Goal: Task Accomplishment & Management: Manage account settings

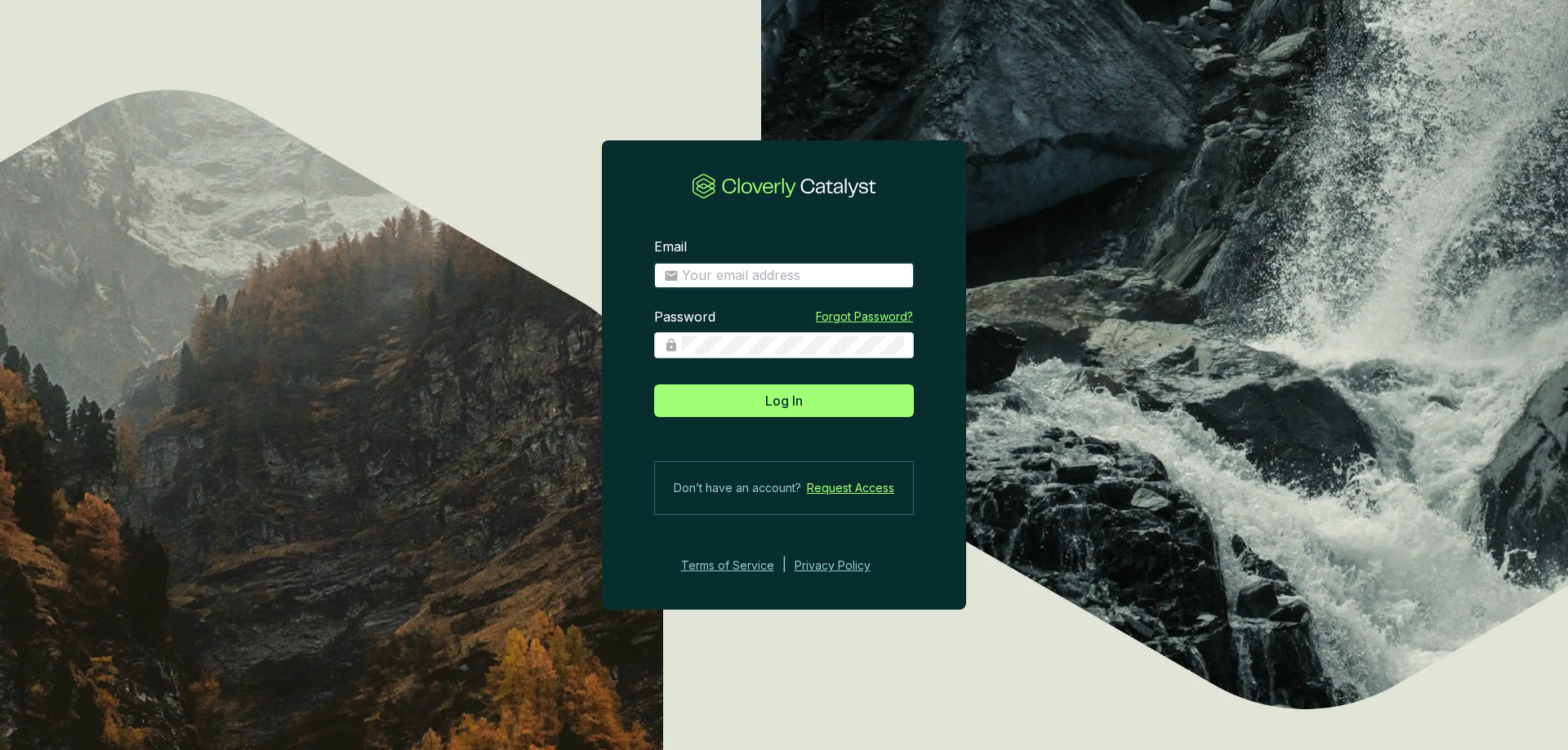
click at [771, 278] on input "Email" at bounding box center [793, 276] width 222 height 18
type input "[EMAIL_ADDRESS][DOMAIN_NAME]"
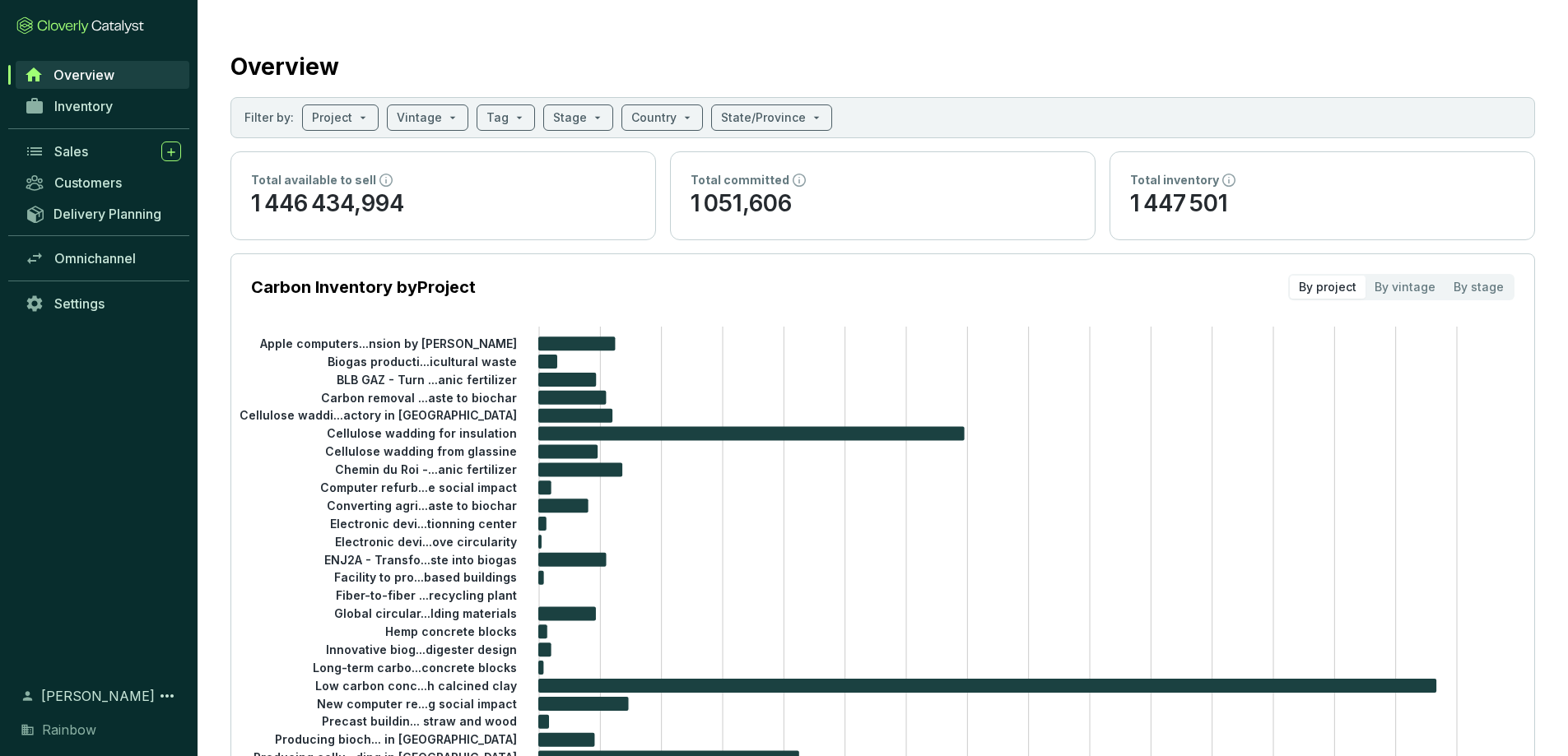
click at [86, 149] on span "Sales" at bounding box center [71, 151] width 33 height 17
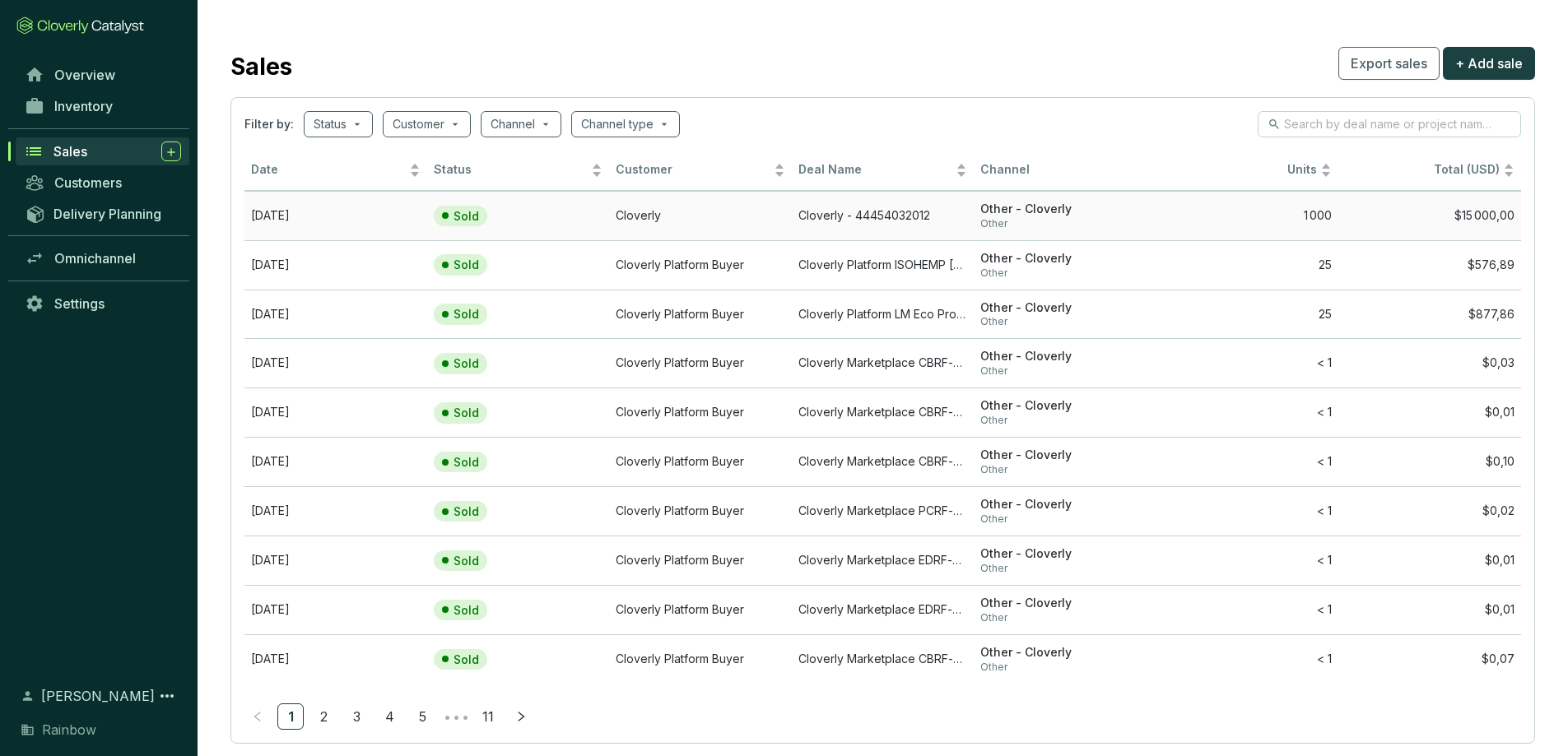
click at [724, 205] on td "Cloverly" at bounding box center [700, 216] width 183 height 49
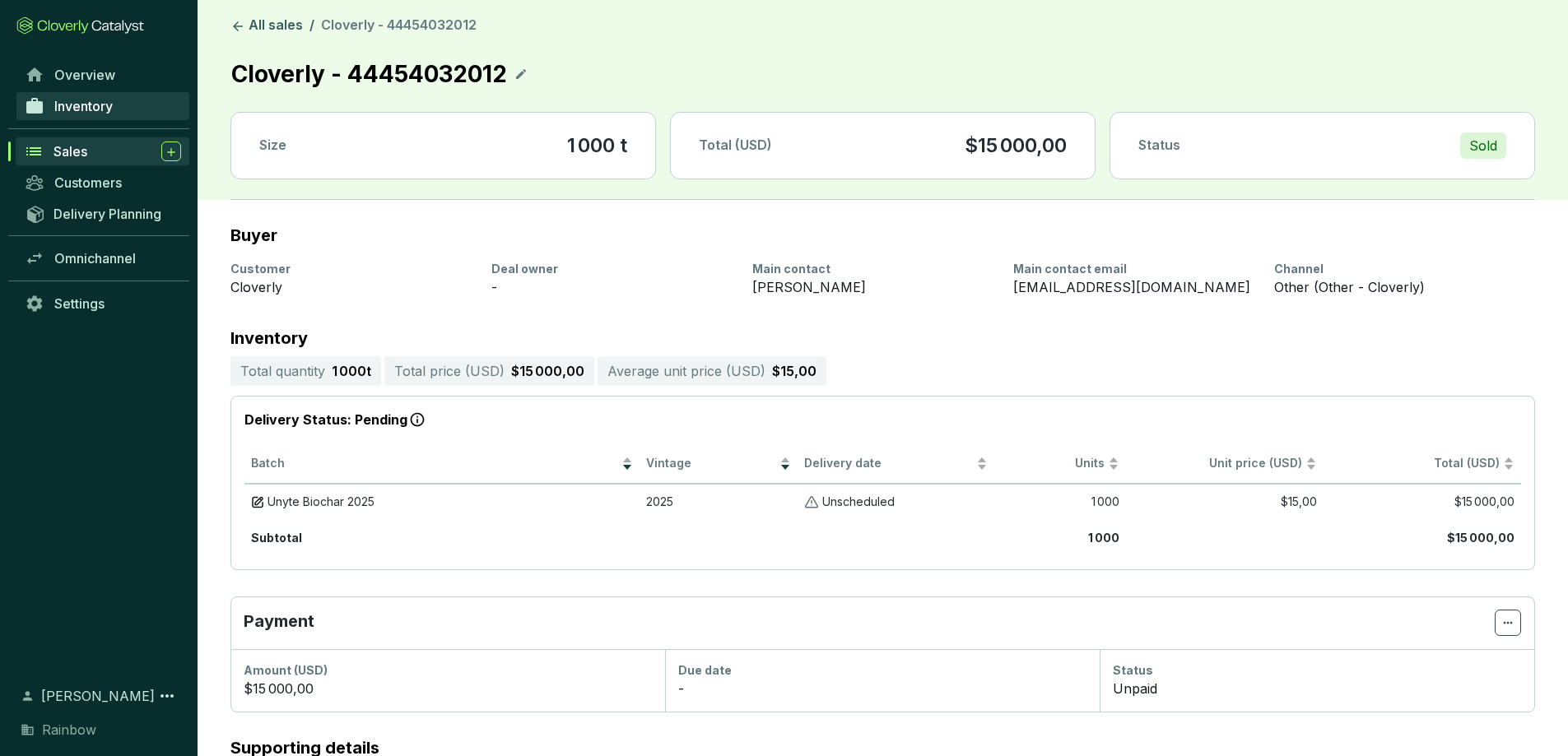
click at [92, 105] on span "Inventory" at bounding box center [84, 106] width 59 height 17
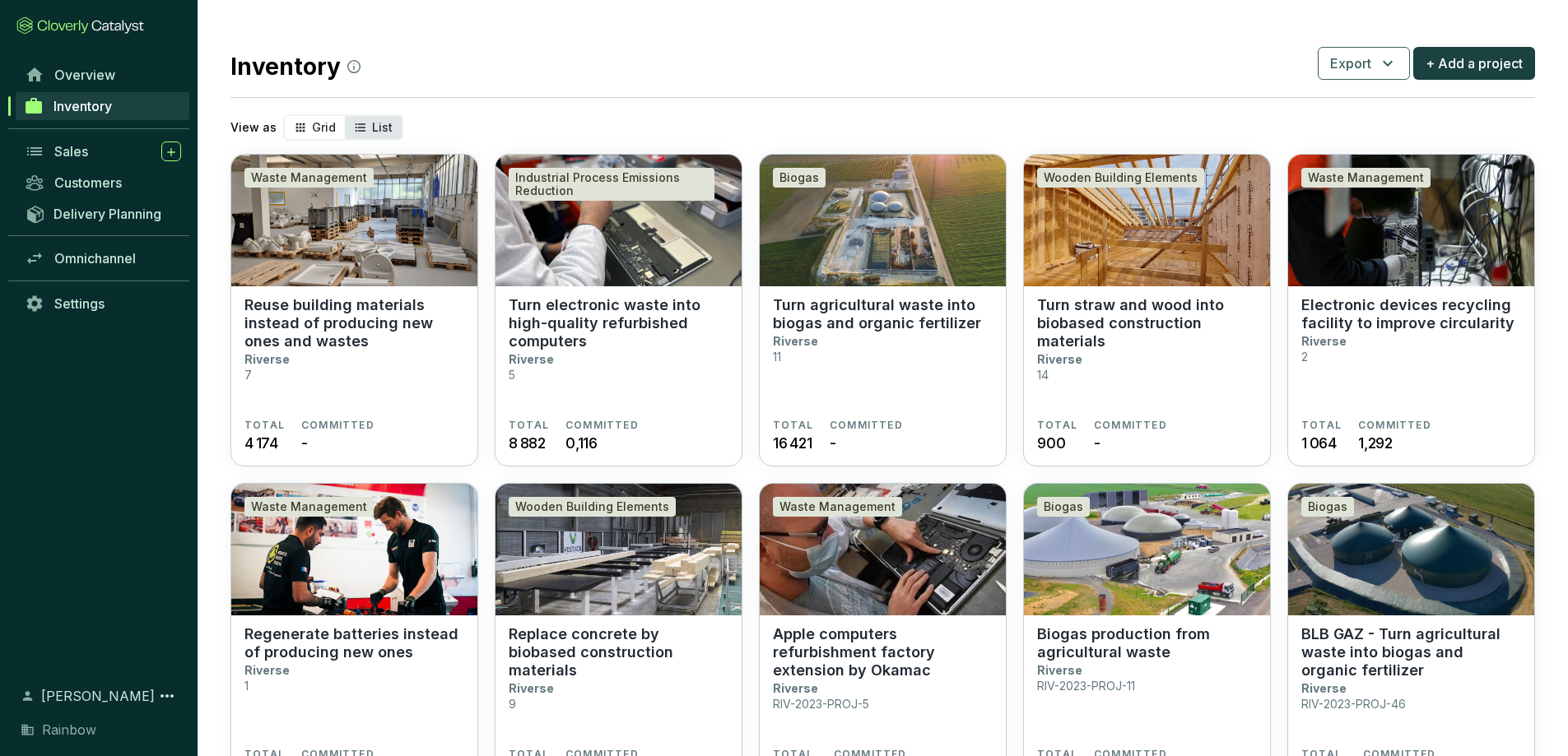
click at [372, 125] on span "List" at bounding box center [382, 127] width 21 height 14
click at [345, 116] on input "List" at bounding box center [345, 116] width 0 height 0
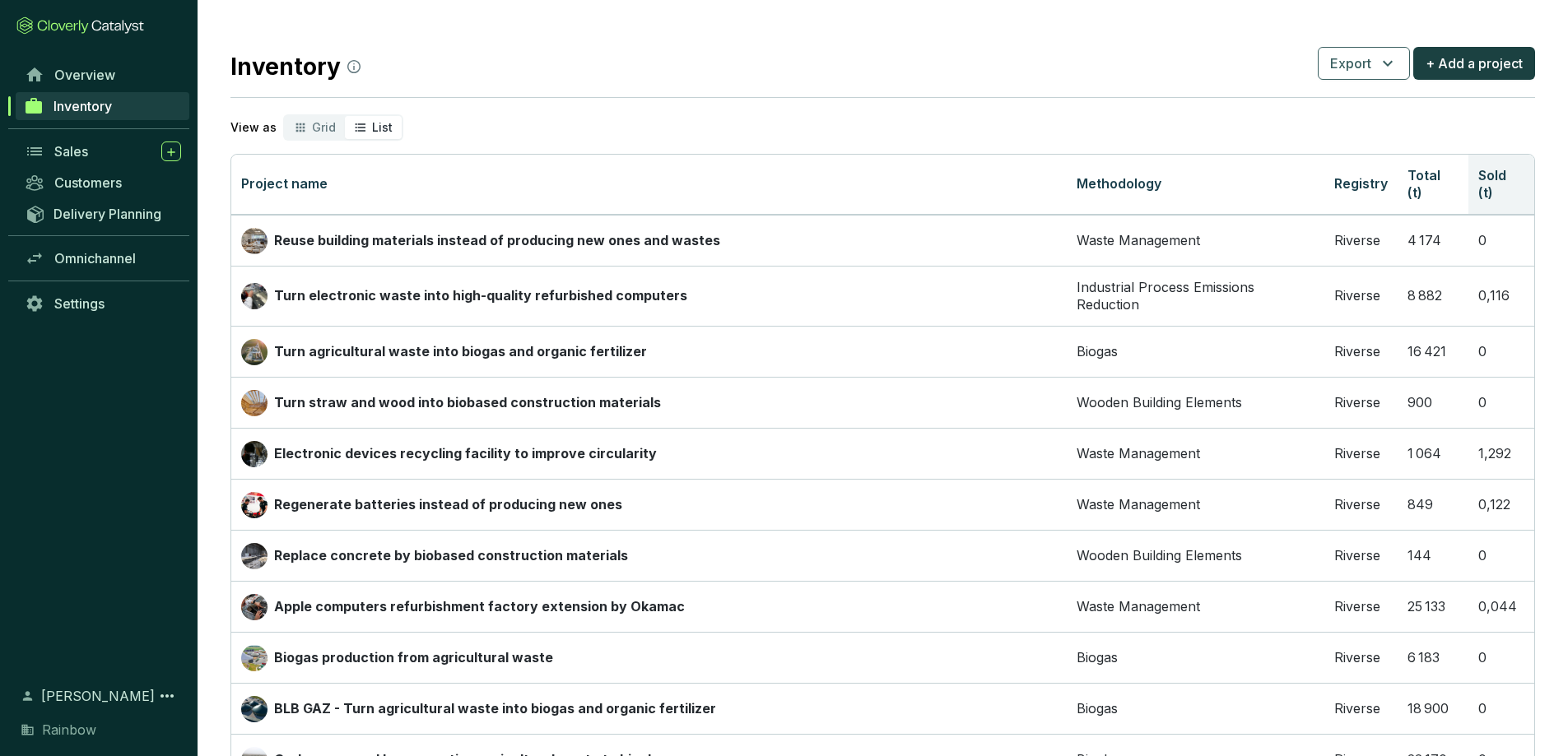
click at [1490, 202] on th "Sold (t)" at bounding box center [1501, 185] width 66 height 60
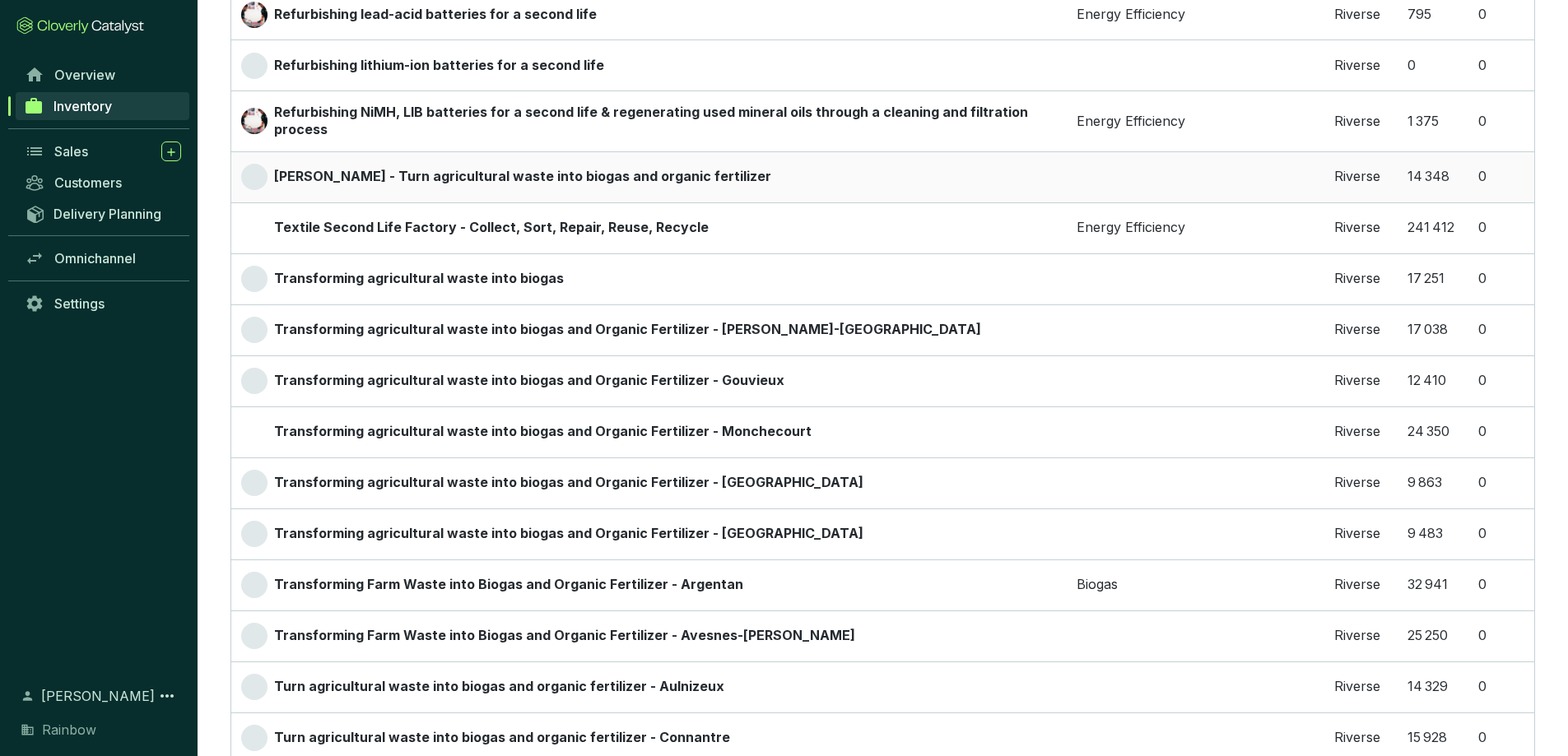
scroll to position [2327, 0]
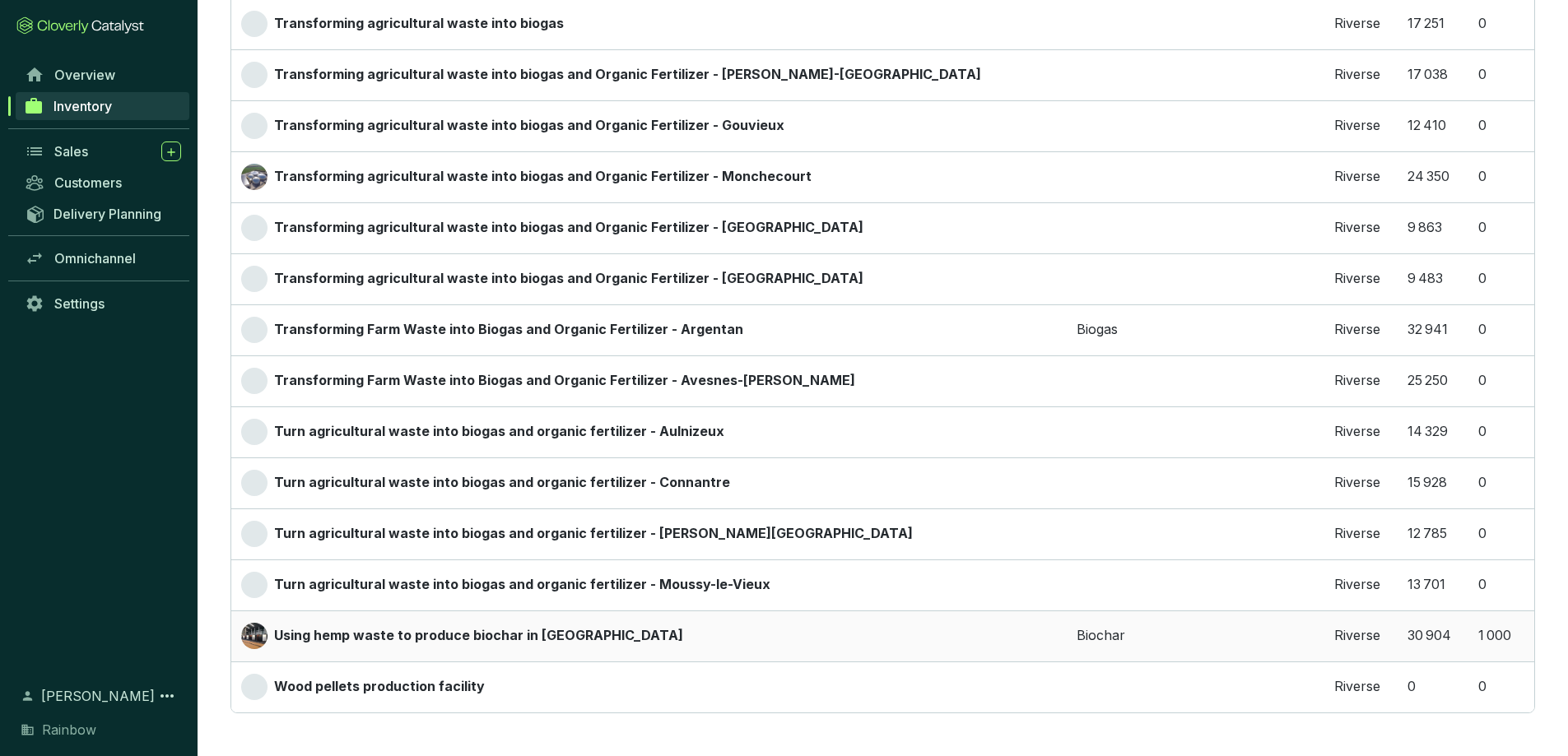
click at [498, 631] on p "Using hemp waste to produce biochar in [GEOGRAPHIC_DATA]" at bounding box center [479, 637] width 410 height 18
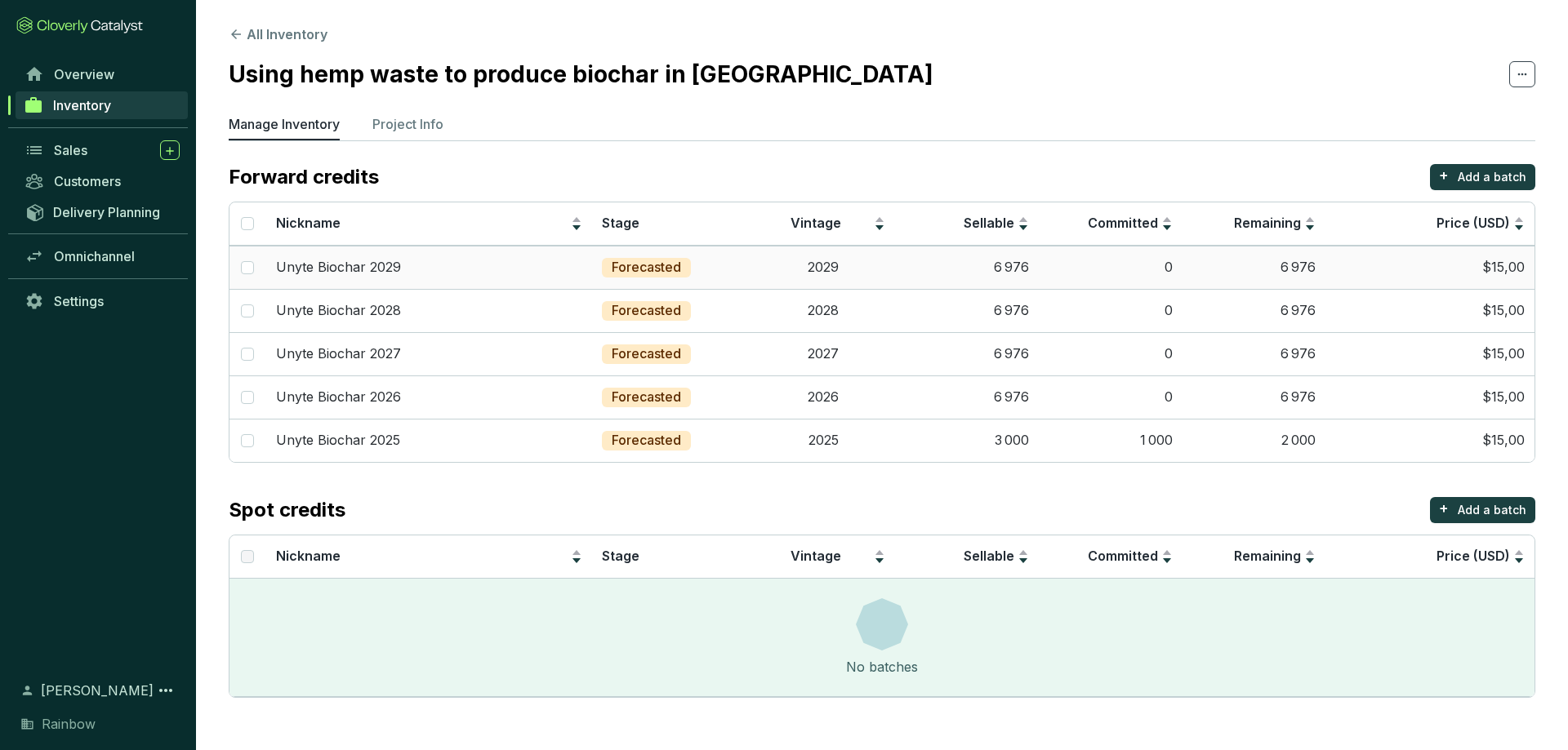
click at [1455, 258] on td "$15,00" at bounding box center [1430, 267] width 209 height 43
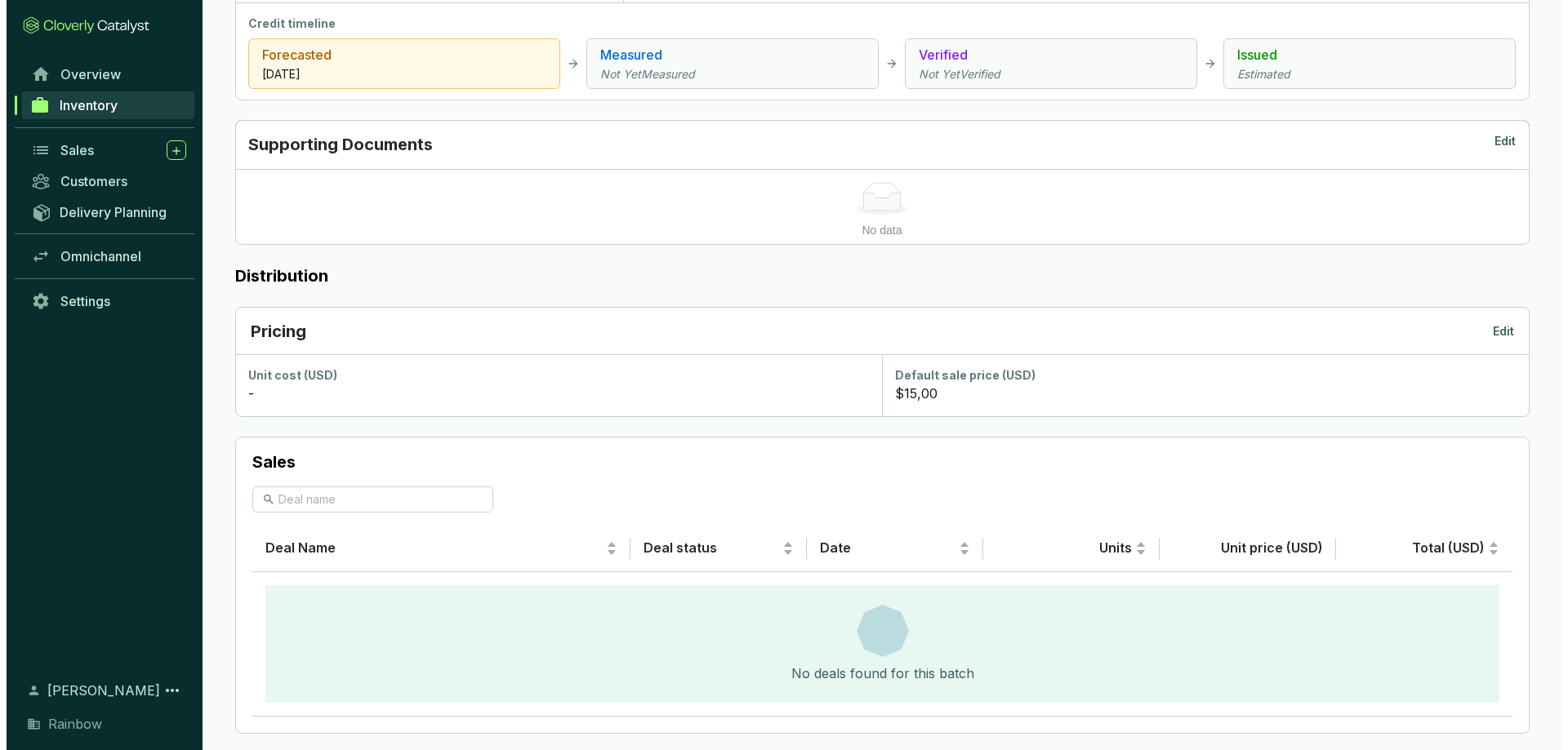
scroll to position [633, 0]
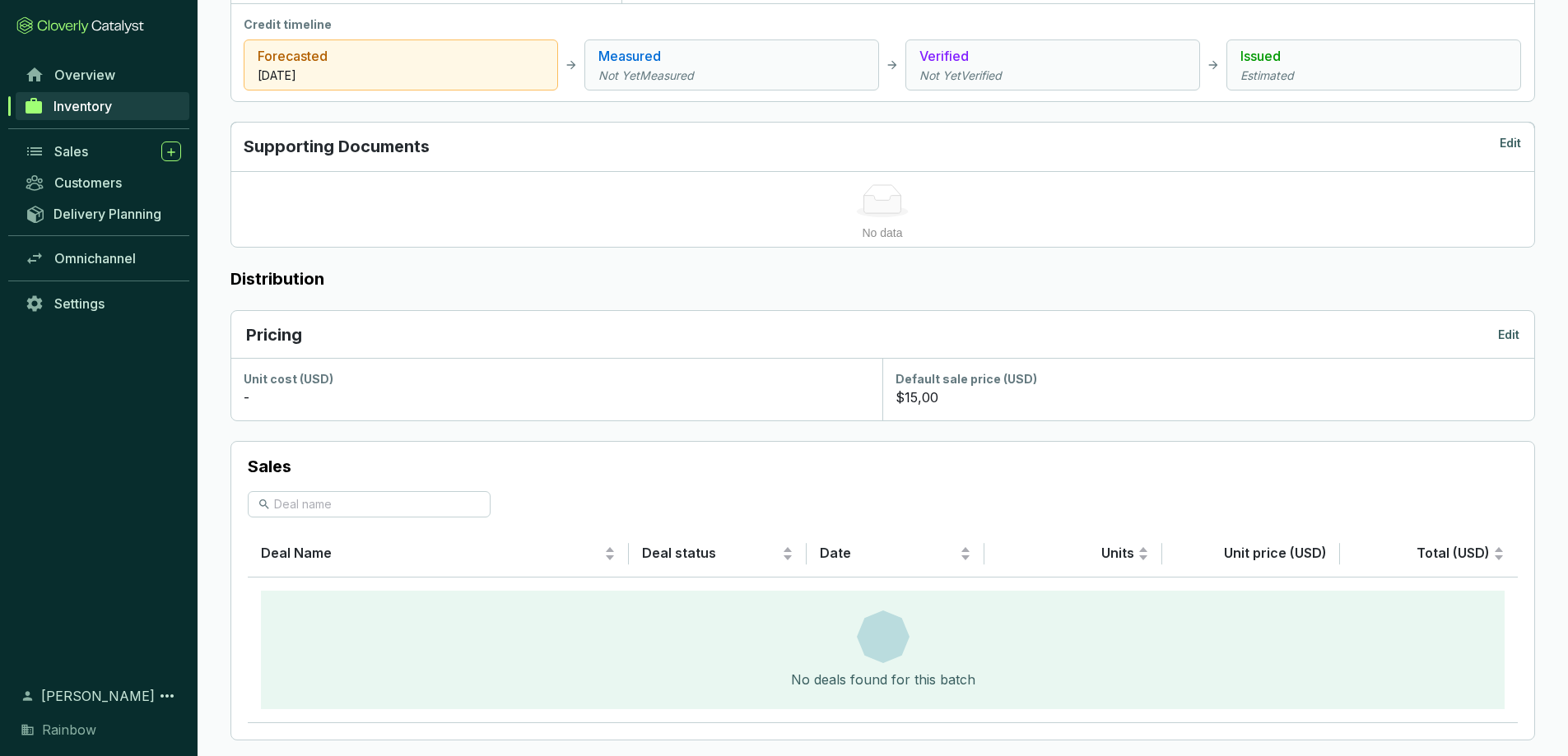
click at [1512, 327] on p "Edit" at bounding box center [1509, 335] width 22 height 17
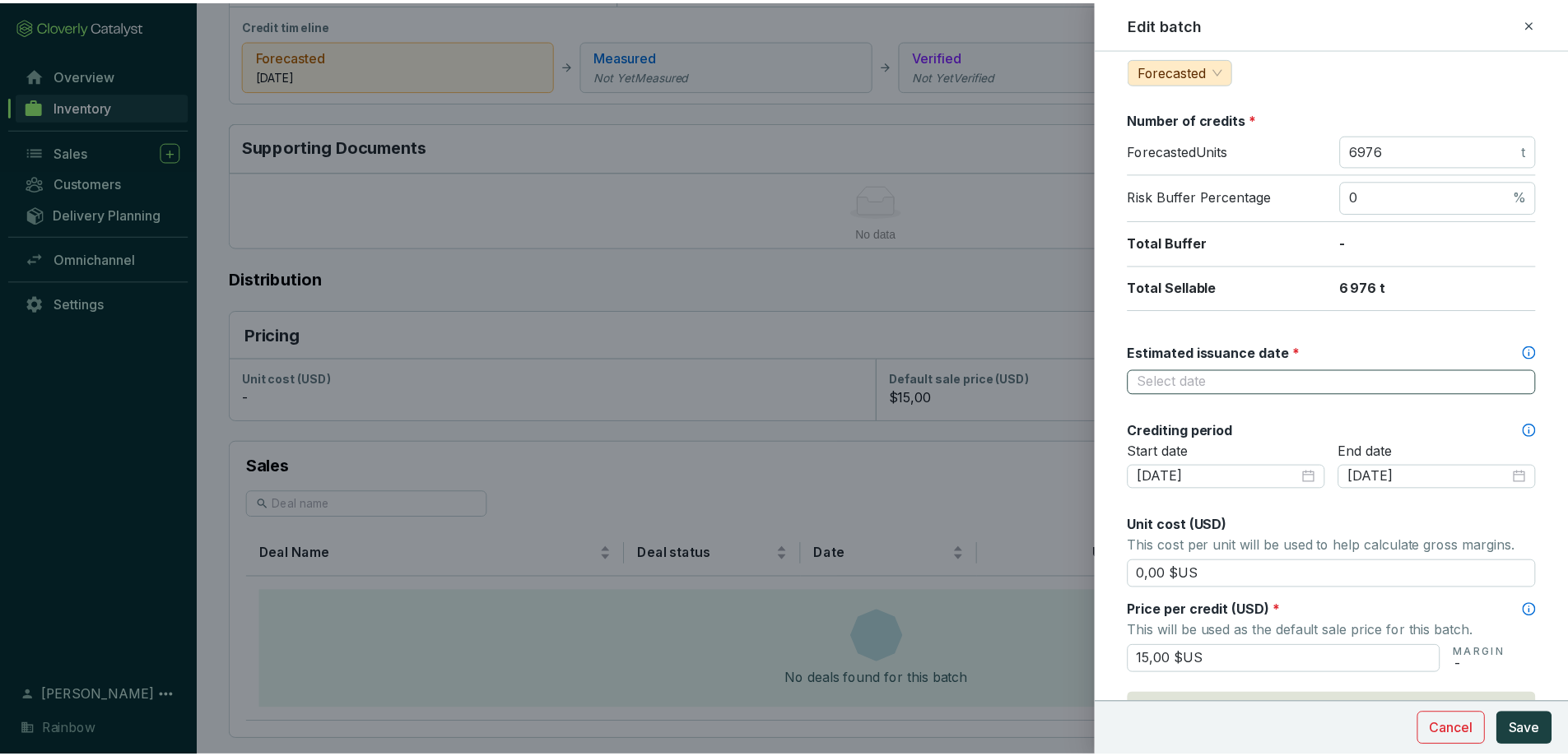
scroll to position [213, 0]
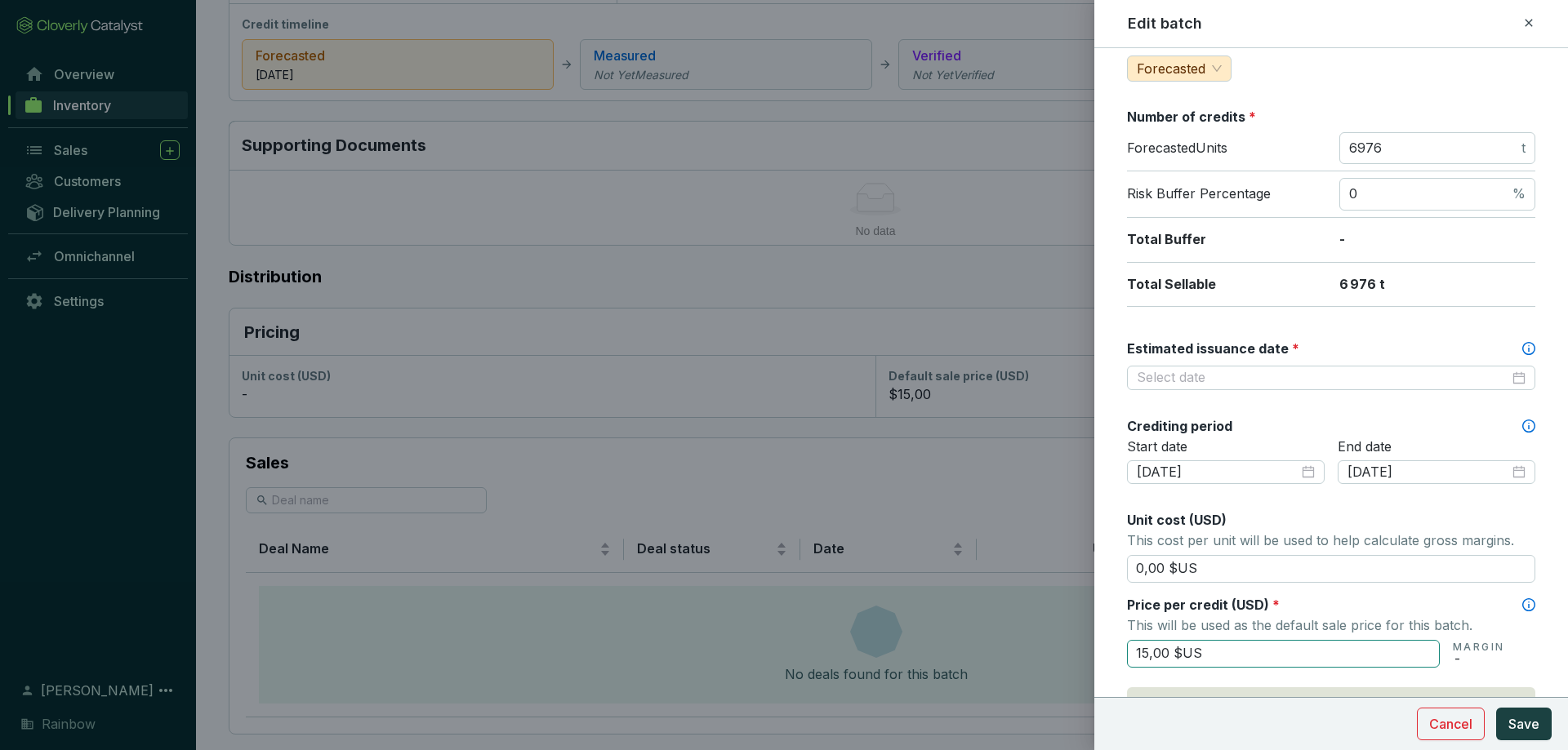
click at [1148, 656] on input "15,00 $US" at bounding box center [1283, 653] width 313 height 27
type input "150,00 $US"
click at [1366, 149] on input "6976" at bounding box center [1434, 148] width 169 height 18
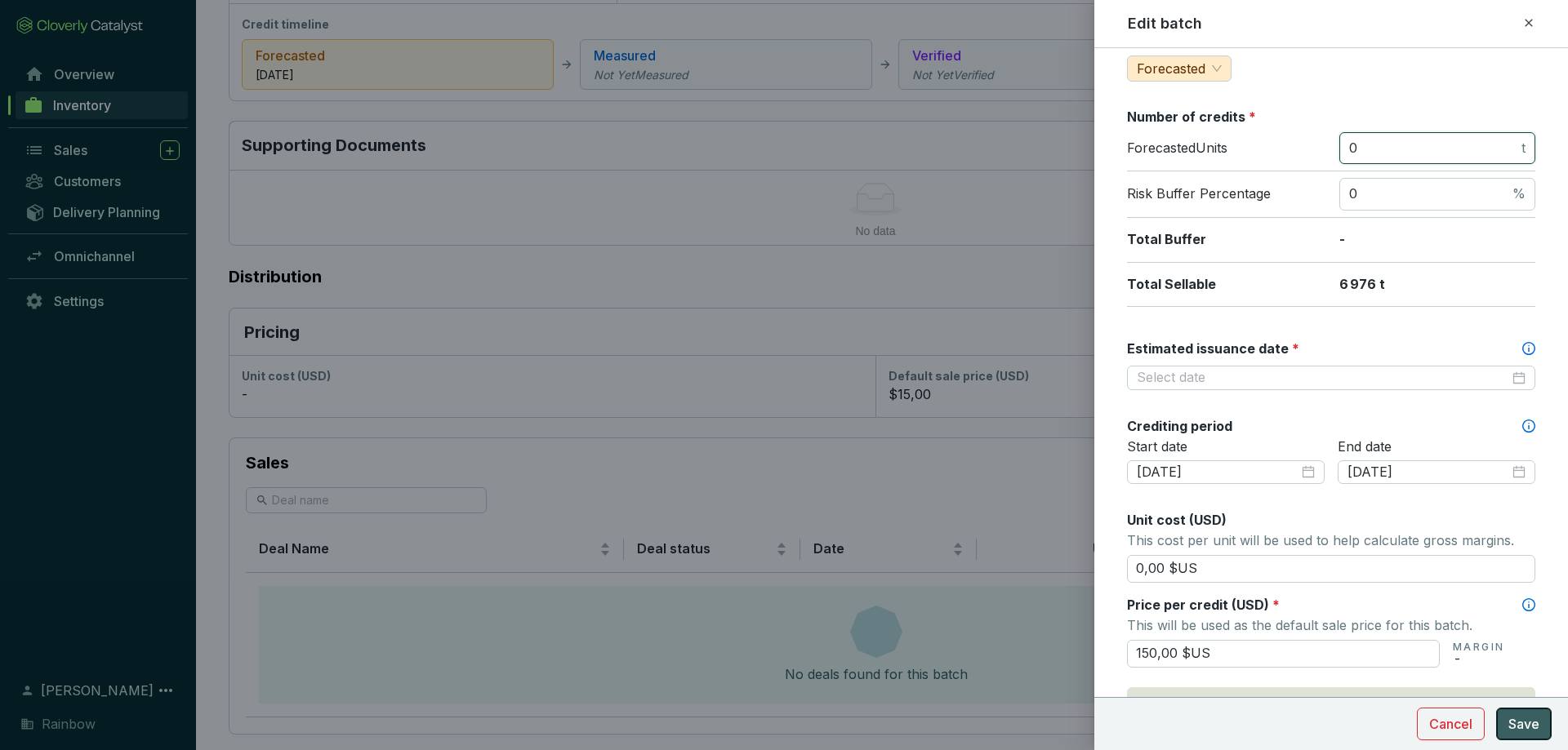
type input "0"
click at [1506, 717] on button "Save" at bounding box center [1524, 723] width 56 height 32
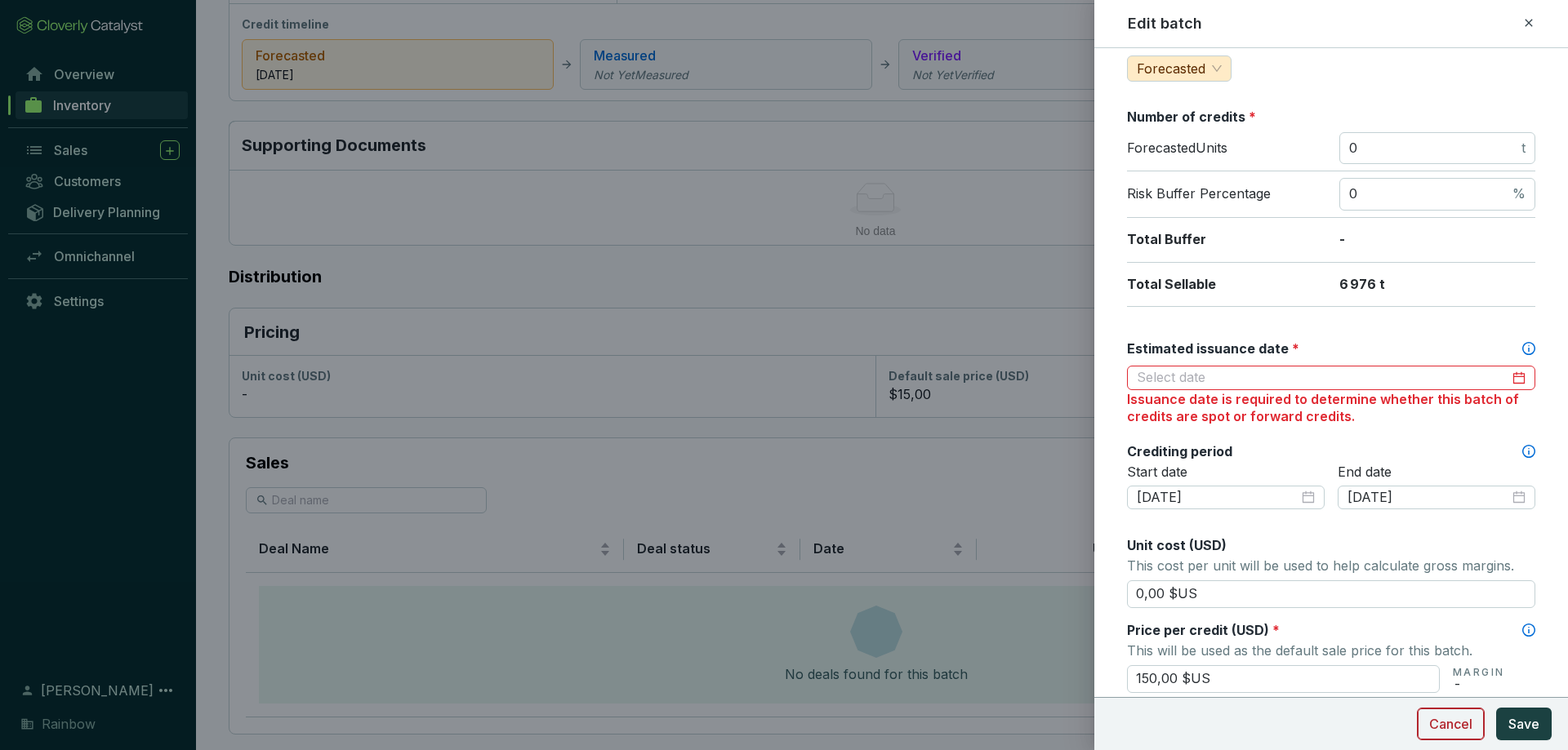
click at [1427, 733] on button "Cancel" at bounding box center [1451, 723] width 68 height 32
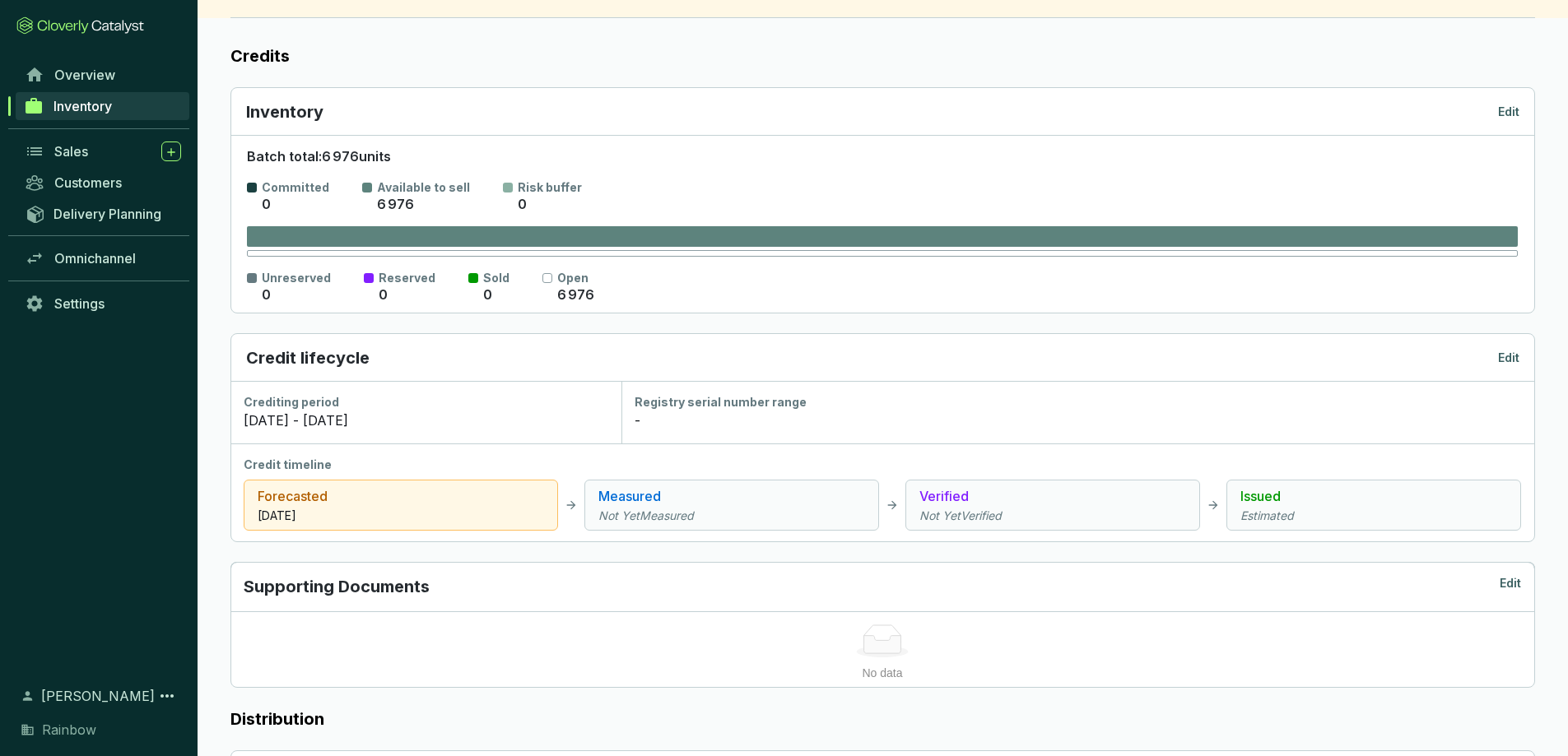
scroll to position [0, 0]
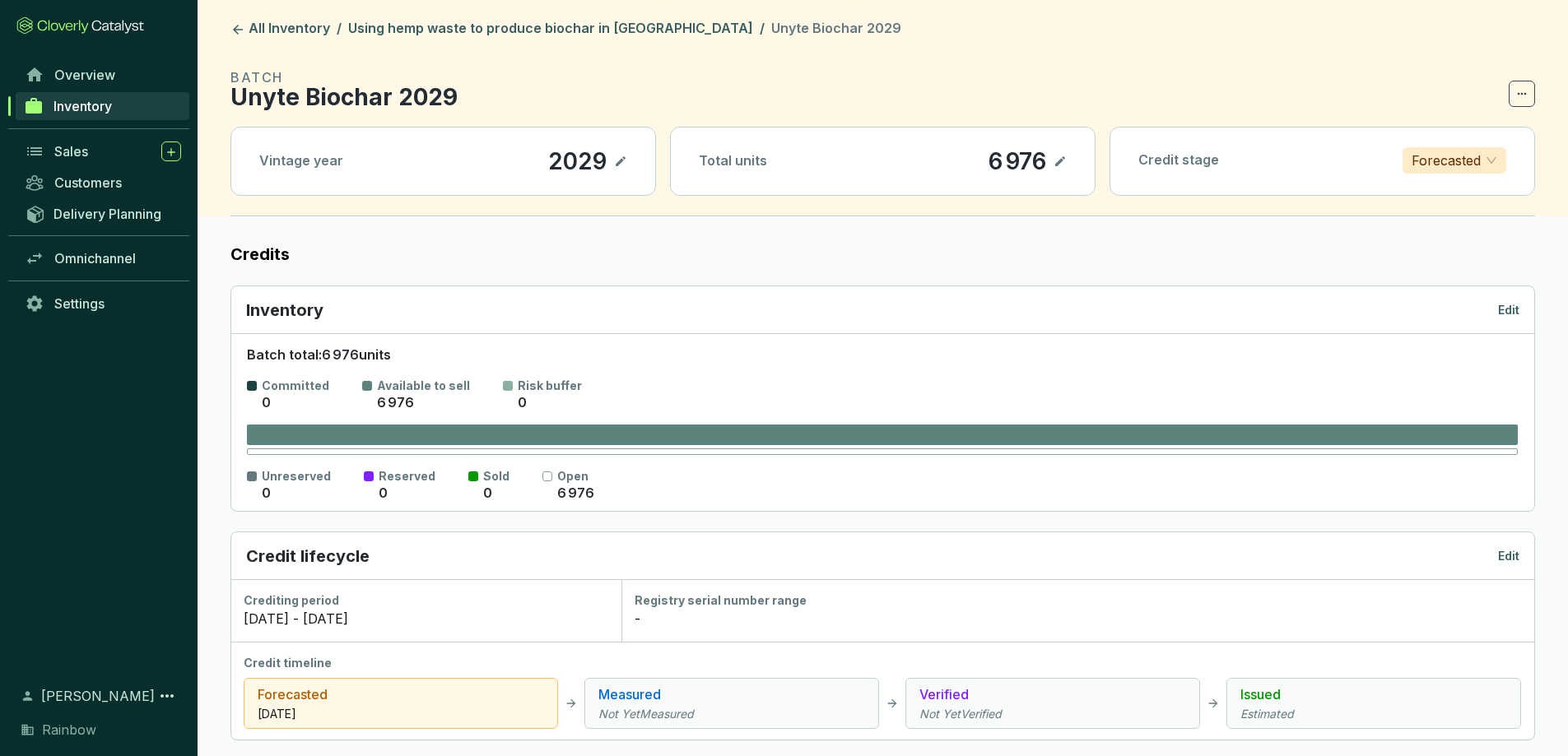
click at [1509, 103] on span at bounding box center [1523, 94] width 27 height 27
click at [1484, 130] on p "Delete batch" at bounding box center [1479, 137] width 79 height 18
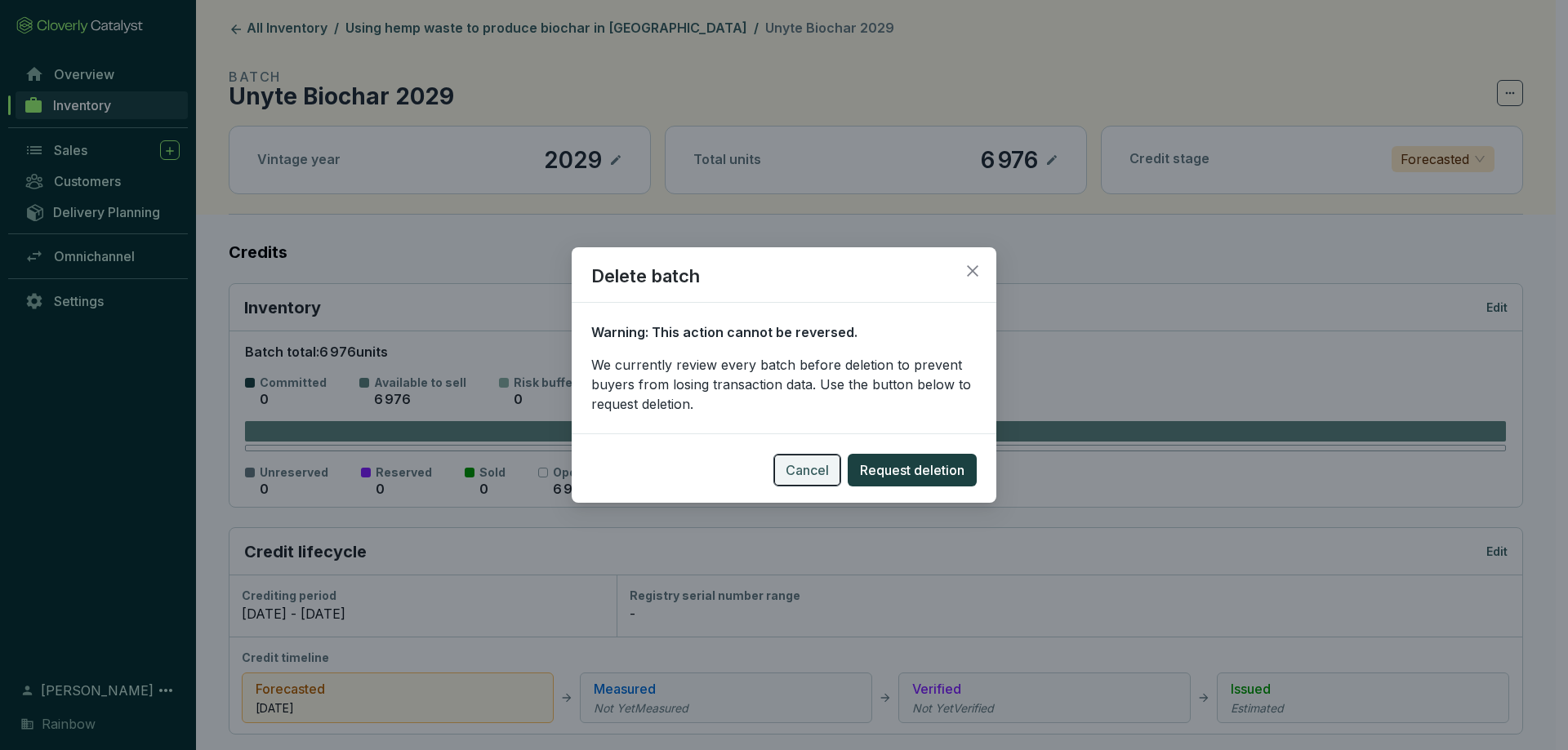
click at [804, 467] on span "Cancel" at bounding box center [808, 471] width 43 height 20
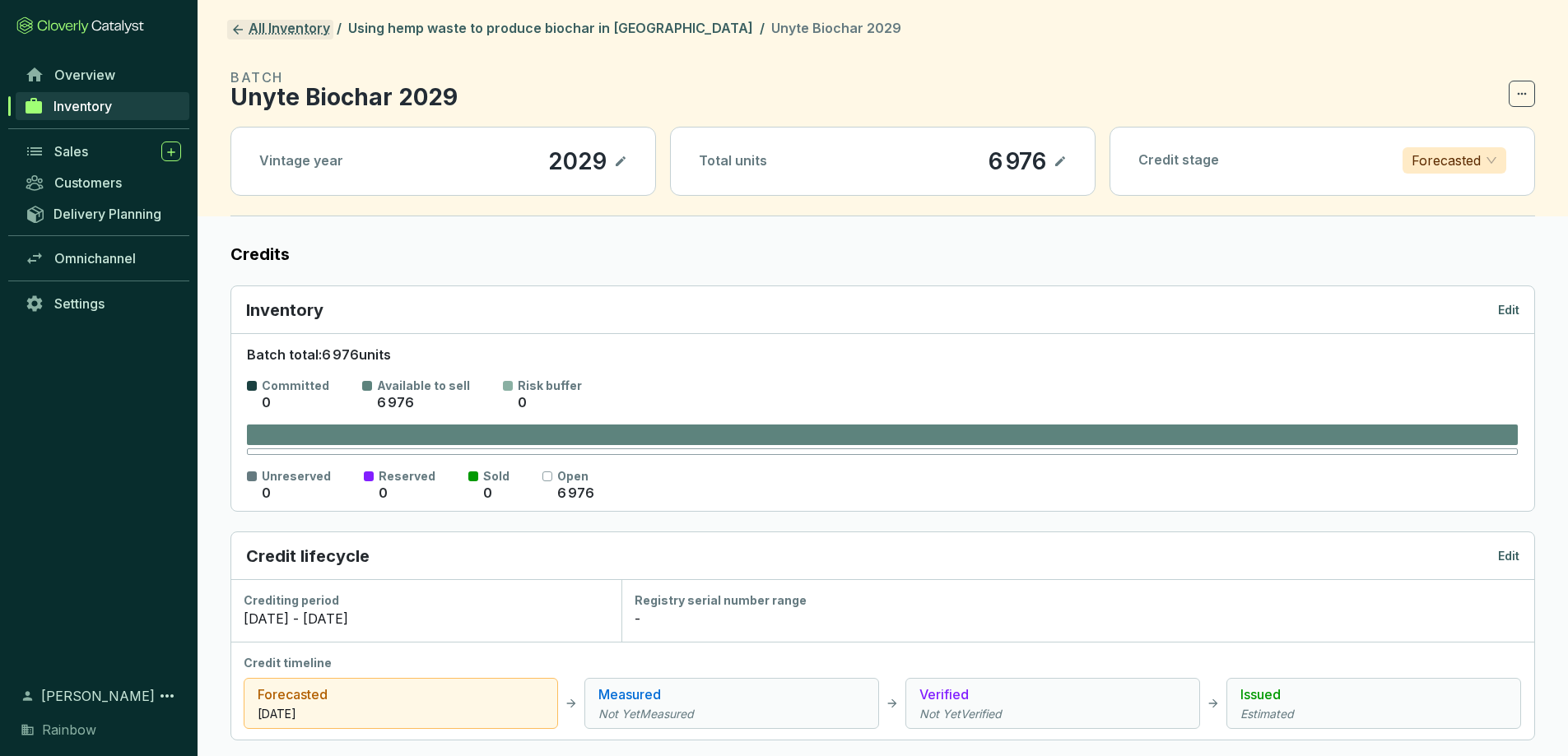
click at [241, 24] on icon at bounding box center [238, 30] width 15 height 15
